Goal: Task Accomplishment & Management: Use online tool/utility

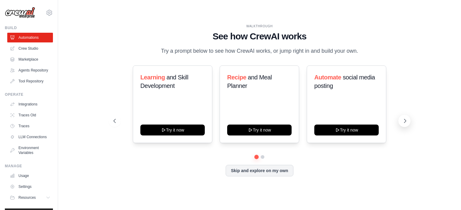
click at [405, 120] on icon at bounding box center [406, 121] width 2 height 4
click at [115, 122] on icon at bounding box center [114, 121] width 6 height 6
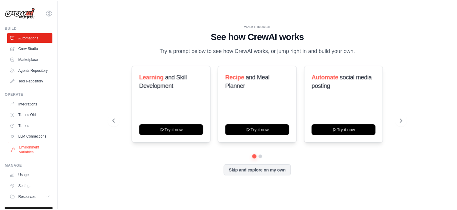
scroll to position [23, 0]
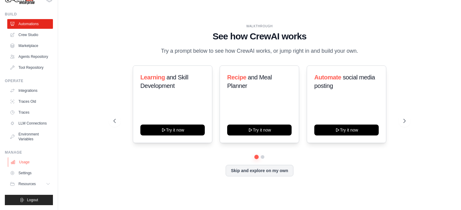
click at [21, 164] on link "Usage" at bounding box center [31, 162] width 46 height 10
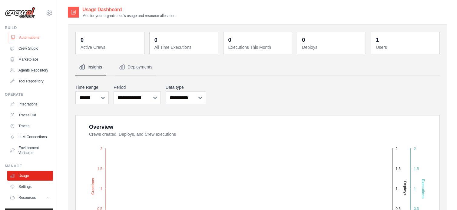
click at [26, 41] on link "Automations" at bounding box center [31, 38] width 46 height 10
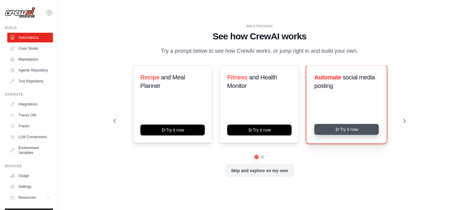
click at [364, 129] on button "Try it now" at bounding box center [346, 129] width 64 height 11
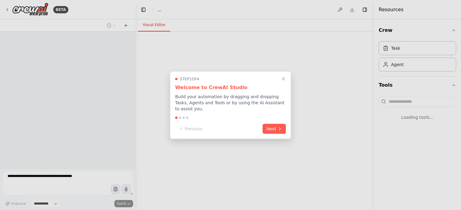
select select "****"
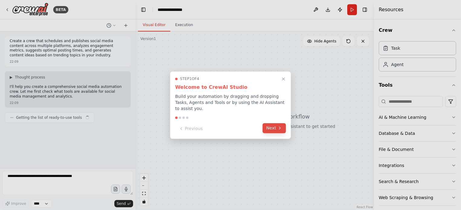
click at [273, 126] on button "Next" at bounding box center [274, 128] width 23 height 10
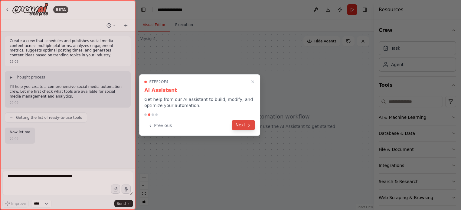
click at [247, 125] on icon at bounding box center [249, 125] width 5 height 5
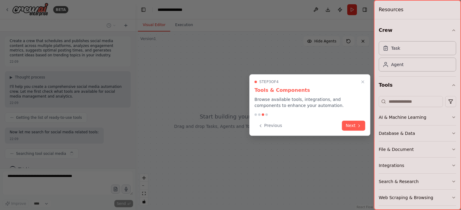
scroll to position [10, 0]
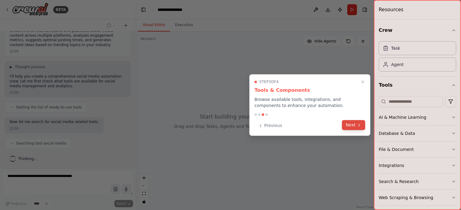
click at [362, 128] on button "Next" at bounding box center [353, 125] width 23 height 10
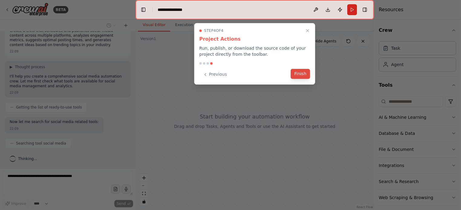
click at [300, 77] on button "Finish" at bounding box center [300, 74] width 19 height 10
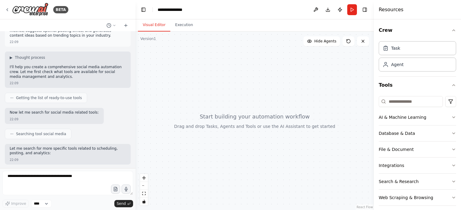
scroll to position [51, 0]
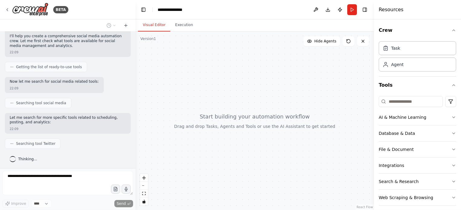
drag, startPoint x: 197, startPoint y: 114, endPoint x: 247, endPoint y: 97, distance: 52.8
click at [247, 97] on div at bounding box center [255, 120] width 238 height 178
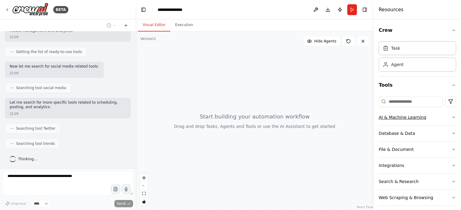
click at [451, 116] on icon "button" at bounding box center [453, 117] width 5 height 5
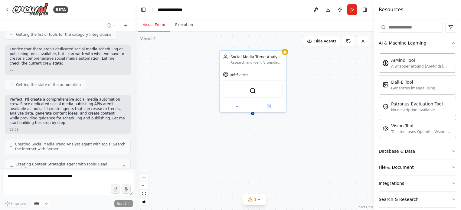
scroll to position [265, 0]
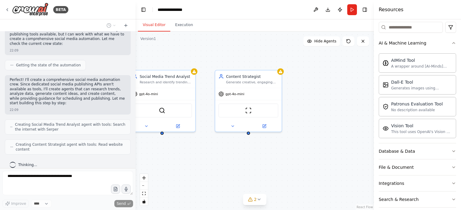
drag, startPoint x: 351, startPoint y: 146, endPoint x: 261, endPoint y: 165, distance: 92.9
click at [261, 165] on div "Social Media Trend Analyst Research and identify trending topics, hashtags, and…" at bounding box center [255, 120] width 238 height 178
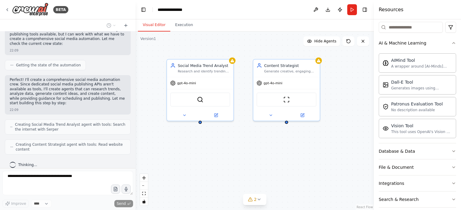
drag, startPoint x: 223, startPoint y: 164, endPoint x: 262, endPoint y: 153, distance: 41.1
click at [262, 153] on div "Social Media Trend Analyst Research and identify trending topics, hashtags, and…" at bounding box center [255, 120] width 238 height 178
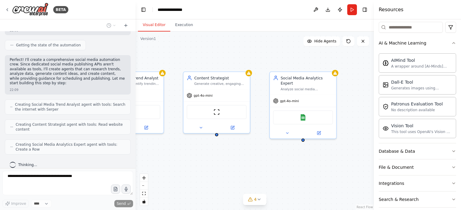
drag, startPoint x: 319, startPoint y: 142, endPoint x: 247, endPoint y: 155, distance: 72.5
click at [247, 155] on div "Social Media Trend Analyst Research and identify trending topics, hashtags, and…" at bounding box center [255, 120] width 238 height 178
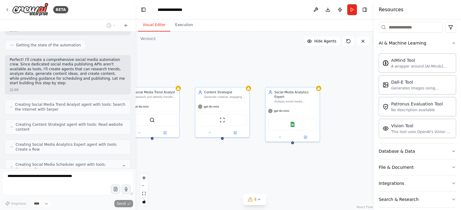
scroll to position [305, 0]
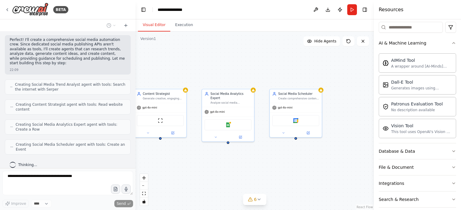
drag, startPoint x: 247, startPoint y: 155, endPoint x: 183, endPoint y: 154, distance: 64.5
click at [183, 154] on div "Social Media Trend Analyst Research and identify trending topics, hashtags, and…" at bounding box center [255, 120] width 238 height 178
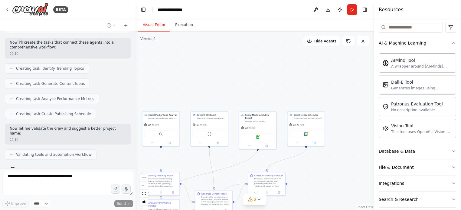
scroll to position [441, 0]
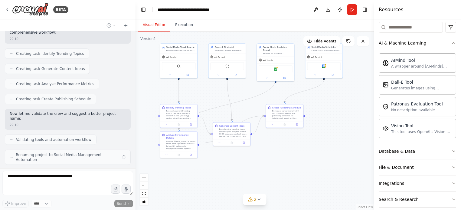
drag, startPoint x: 336, startPoint y: 168, endPoint x: 358, endPoint y: 99, distance: 72.9
click at [358, 99] on div ".deletable-edge-delete-btn { width: 20px; height: 20px; border: 0px solid #ffff…" at bounding box center [255, 120] width 238 height 178
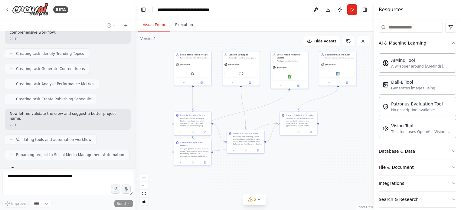
drag, startPoint x: 162, startPoint y: 94, endPoint x: 172, endPoint y: 104, distance: 13.9
click at [172, 104] on div ".deletable-edge-delete-btn { width: 20px; height: 20px; border: 0px solid #ffff…" at bounding box center [255, 120] width 238 height 178
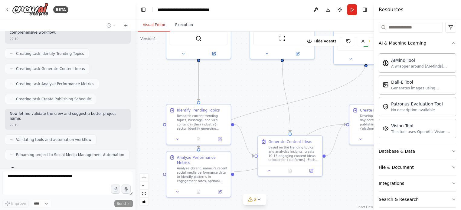
drag, startPoint x: 172, startPoint y: 104, endPoint x: 163, endPoint y: 90, distance: 16.3
click at [163, 90] on div ".deletable-edge-delete-btn { width: 20px; height: 20px; border: 0px solid #ffff…" at bounding box center [255, 120] width 238 height 178
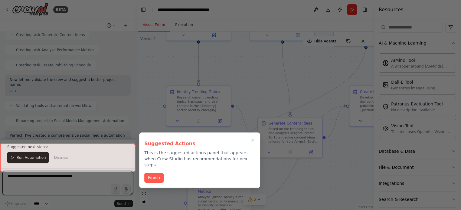
drag, startPoint x: 189, startPoint y: 172, endPoint x: 209, endPoint y: 201, distance: 35.2
click at [209, 201] on div "BETA Create a crew that schedules and publishes social media content across mul…" at bounding box center [230, 105] width 461 height 210
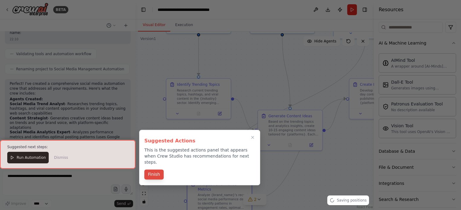
click at [155, 169] on button "Finish" at bounding box center [153, 174] width 19 height 10
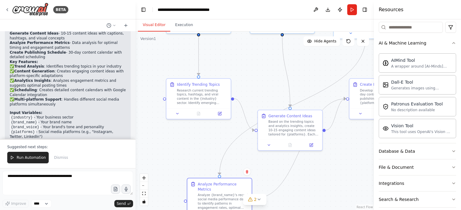
scroll to position [668, 0]
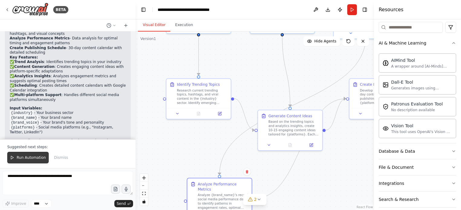
click at [20, 159] on span "Run Automation" at bounding box center [31, 157] width 29 height 5
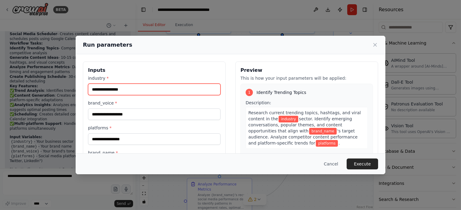
click at [135, 89] on input "industry *" at bounding box center [154, 89] width 133 height 11
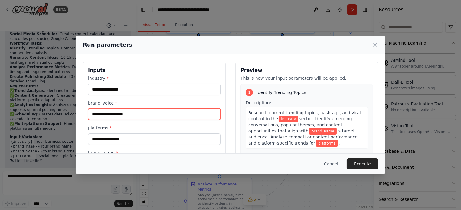
click at [131, 110] on input "brand_voice *" at bounding box center [154, 113] width 133 height 11
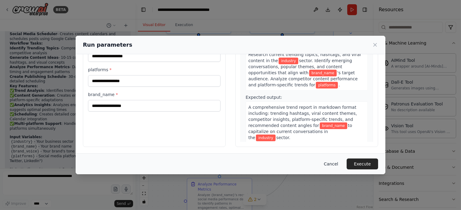
click at [336, 166] on button "Cancel" at bounding box center [331, 163] width 24 height 11
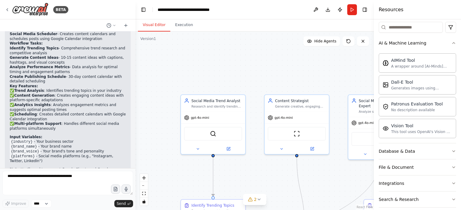
drag, startPoint x: 251, startPoint y: 73, endPoint x: 266, endPoint y: 199, distance: 127.0
click at [266, 199] on div "Version 1 Show Tools Hide Agents .deletable-edge-delete-btn { width: 20px; heig…" at bounding box center [255, 120] width 238 height 178
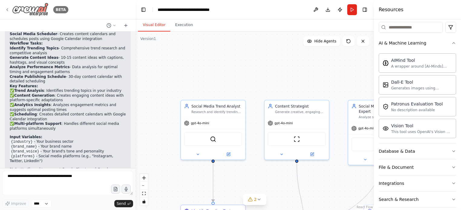
click at [8, 10] on icon at bounding box center [7, 9] width 5 height 5
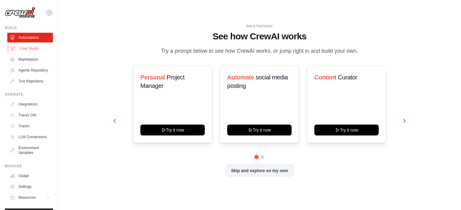
click at [14, 52] on link "Crew Studio" at bounding box center [31, 49] width 46 height 10
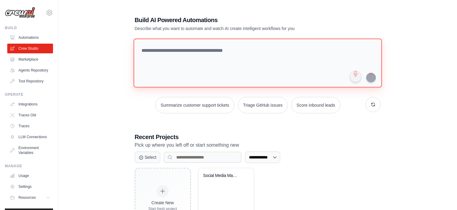
click at [200, 49] on textarea at bounding box center [257, 62] width 248 height 49
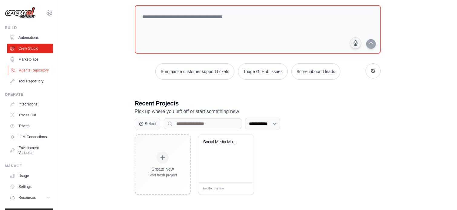
click at [25, 75] on link "Agents Repository" at bounding box center [31, 70] width 46 height 10
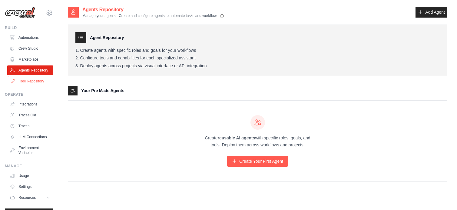
click at [31, 86] on link "Tool Repository" at bounding box center [31, 81] width 46 height 10
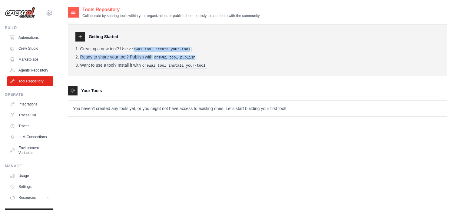
drag, startPoint x: 135, startPoint y: 47, endPoint x: 197, endPoint y: 53, distance: 62.9
click at [197, 53] on ol "Creating a new tool? Use crewai tool create your-tool Ready to share your tool?…" at bounding box center [257, 57] width 364 height 22
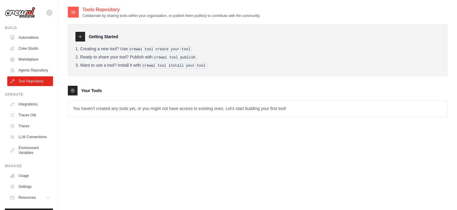
click at [107, 48] on li "Creating a new tool? Use crewai tool create your-tool" at bounding box center [257, 49] width 364 height 6
drag, startPoint x: 131, startPoint y: 49, endPoint x: 195, endPoint y: 51, distance: 64.2
click at [195, 51] on li "Creating a new tool? Use crewai tool create your-tool" at bounding box center [257, 49] width 364 height 6
drag, startPoint x: 155, startPoint y: 58, endPoint x: 197, endPoint y: 56, distance: 42.7
click at [197, 56] on li "Ready to share your tool? Publish with crewai tool publish" at bounding box center [257, 57] width 364 height 6
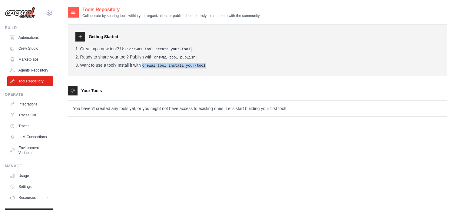
drag, startPoint x: 143, startPoint y: 64, endPoint x: 205, endPoint y: 67, distance: 62.1
click at [205, 67] on li "Want to use a tool? Install it with crewai tool install your-tool" at bounding box center [257, 66] width 364 height 6
click at [145, 86] on div "Your Tools" at bounding box center [257, 91] width 379 height 10
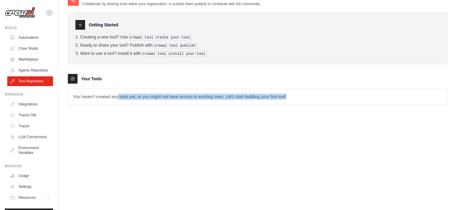
drag, startPoint x: 118, startPoint y: 96, endPoint x: 307, endPoint y: 116, distance: 189.7
click at [307, 116] on div "Tools Repository Collaborate by sharing tools within your organization, or publ…" at bounding box center [257, 99] width 379 height 210
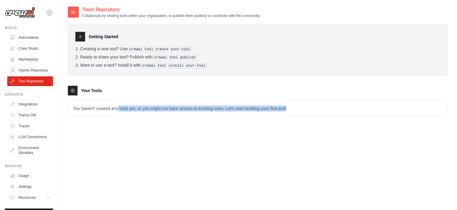
click at [127, 97] on tools-list\a "Your Tools You haven't created any tools yet, or you might not have access to e…" at bounding box center [257, 101] width 379 height 31
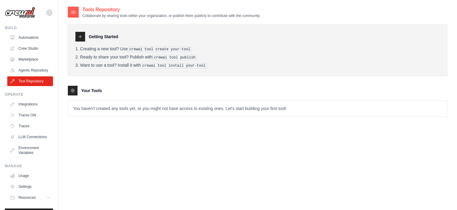
click at [73, 88] on icon at bounding box center [72, 90] width 5 height 5
click at [75, 10] on icon at bounding box center [73, 12] width 6 height 6
click at [47, 13] on icon at bounding box center [49, 12] width 5 height 5
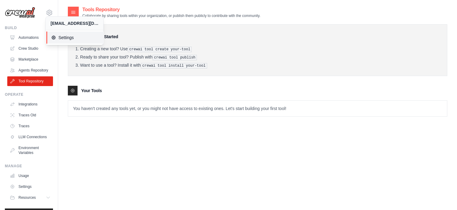
click at [63, 37] on span "Settings" at bounding box center [75, 37] width 48 height 6
